Goal: Find specific page/section: Find specific page/section

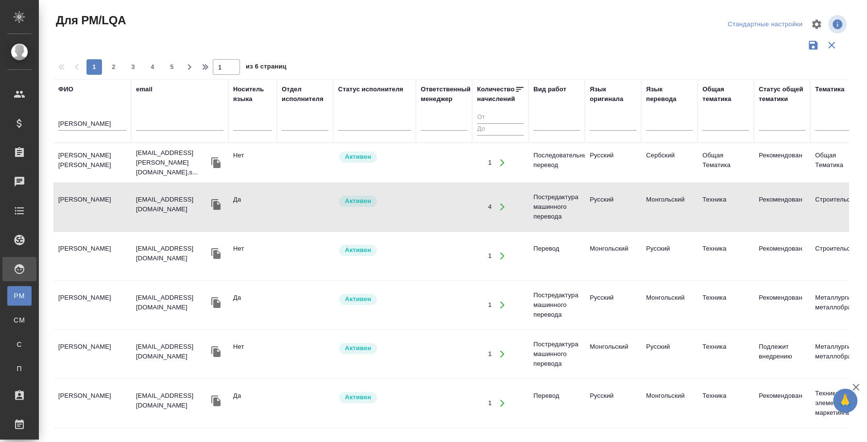
click at [85, 120] on input "[PERSON_NAME]" at bounding box center [92, 124] width 68 height 12
type input "салчак"
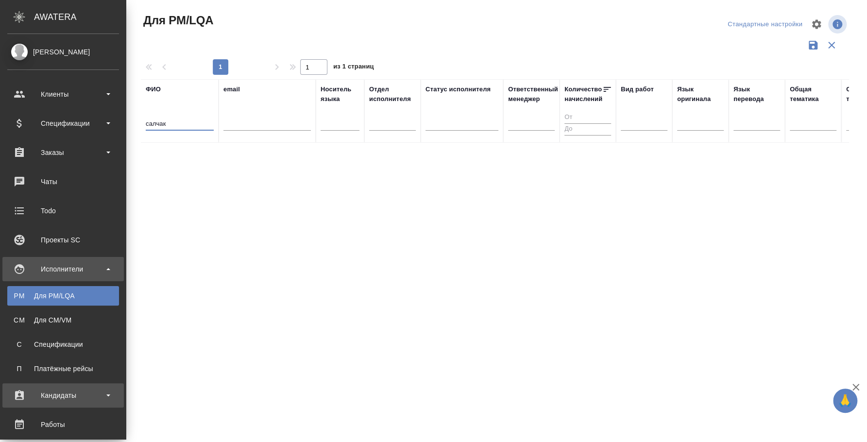
scroll to position [182, 0]
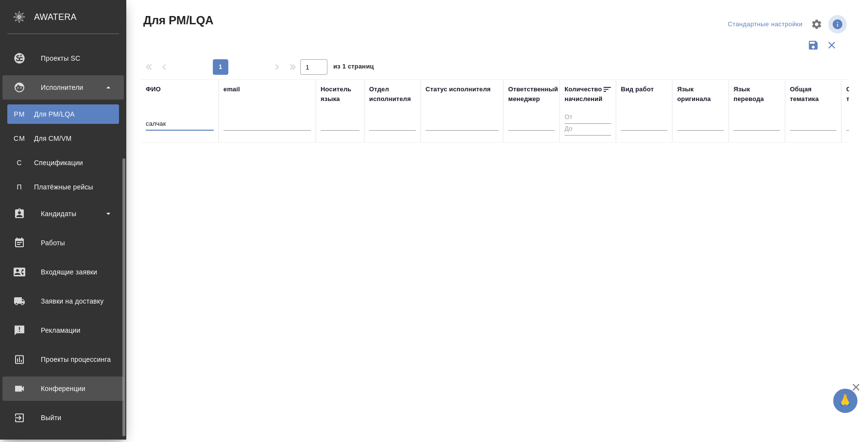
click at [65, 382] on div "Конференции" at bounding box center [63, 388] width 112 height 15
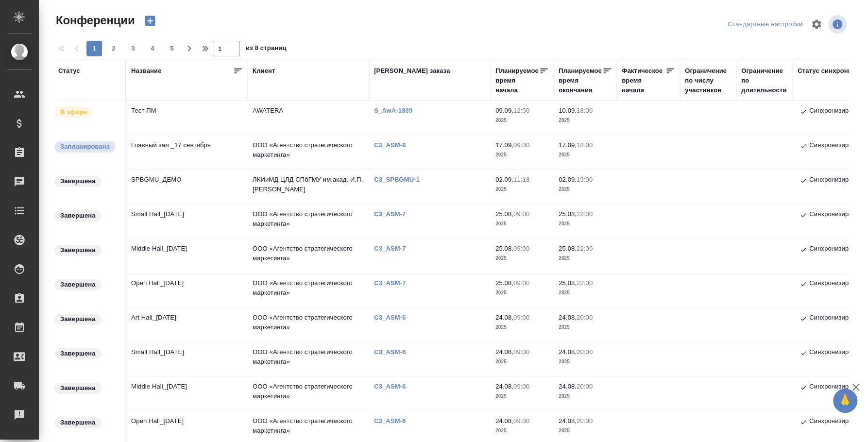
type input "[PERSON_NAME] [PERSON_NAME]"
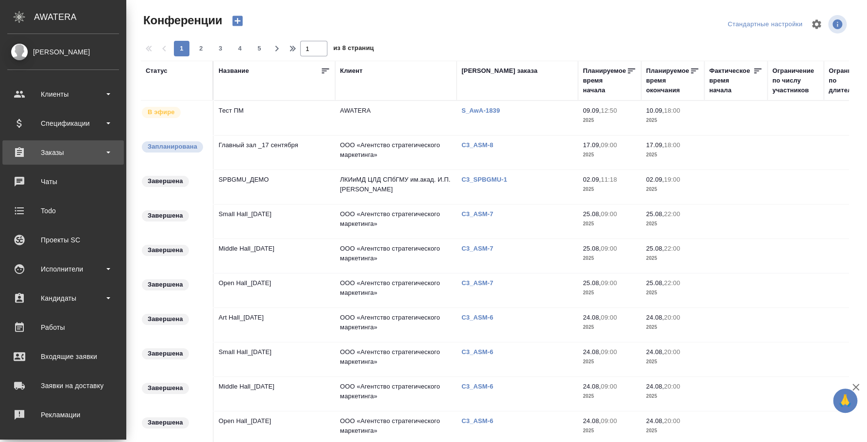
click at [69, 150] on div "Заказы" at bounding box center [63, 152] width 112 height 15
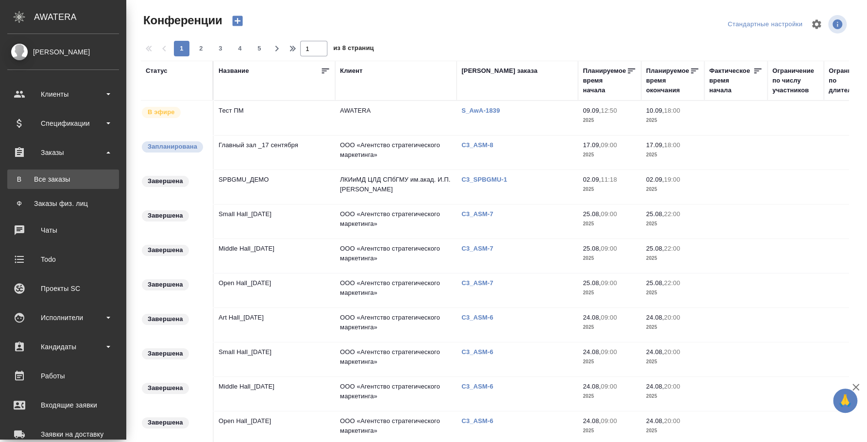
click at [69, 172] on link "В Все заказы" at bounding box center [63, 178] width 112 height 19
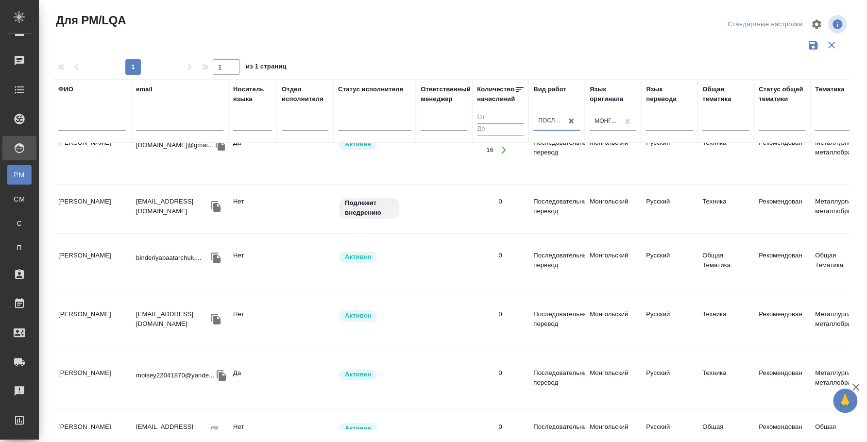
scroll to position [182, 0]
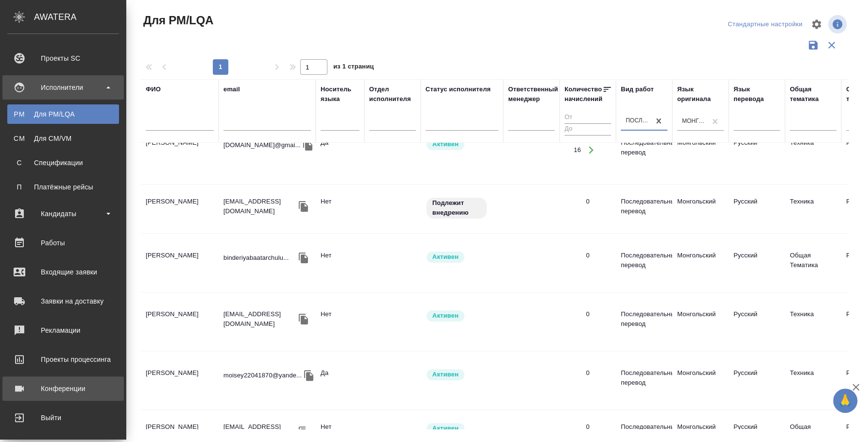
click at [75, 391] on div "Конференции" at bounding box center [63, 388] width 112 height 15
